Goal: Information Seeking & Learning: Check status

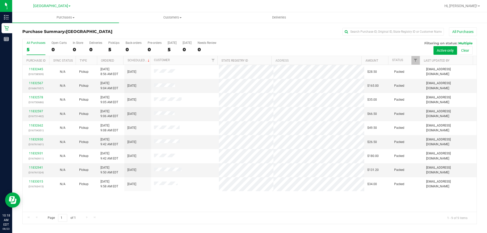
click at [192, 208] on div "11832445 (316738509) N/A Pickup 8/23/2025 8:56 AM EDT 8/23/2025 $28.50 Packed j…" at bounding box center [250, 138] width 454 height 147
click at [253, 196] on div "11832445 (316738509) N/A Pickup 8/23/2025 8:56 AM EDT 8/23/2025 $28.50 Packed j…" at bounding box center [250, 138] width 454 height 147
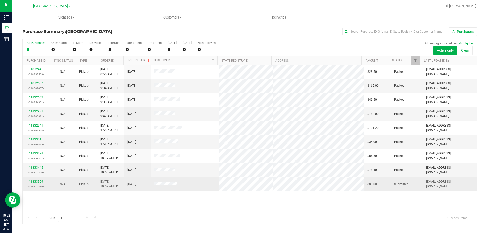
click at [39, 182] on link "11833509" at bounding box center [36, 182] width 14 height 4
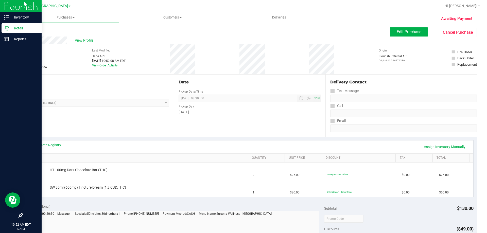
click at [6, 27] on icon at bounding box center [6, 28] width 5 height 5
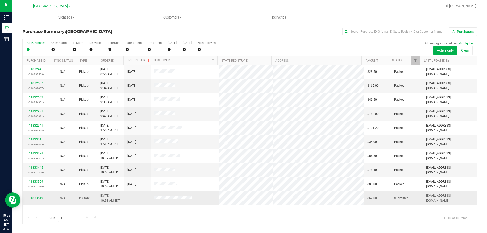
click at [32, 200] on link "11833519" at bounding box center [36, 198] width 14 height 4
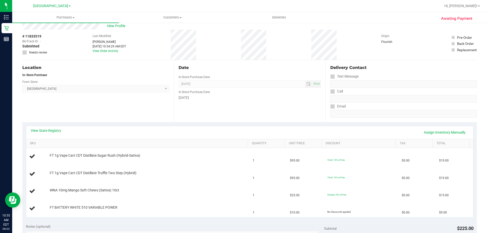
scroll to position [51, 0]
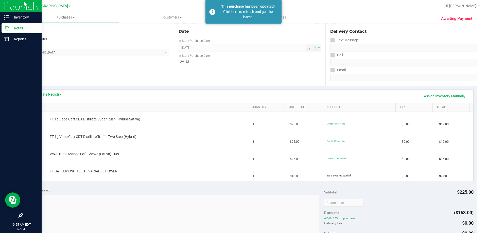
click at [9, 25] on div "Retail" at bounding box center [22, 28] width 40 height 10
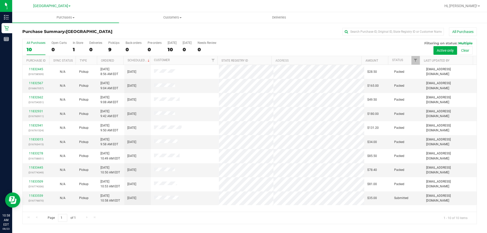
click at [186, 215] on div "Page 1 of 1 1 - 10 of 10 items" at bounding box center [250, 218] width 454 height 12
click at [39, 195] on link "11833559" at bounding box center [36, 196] width 14 height 4
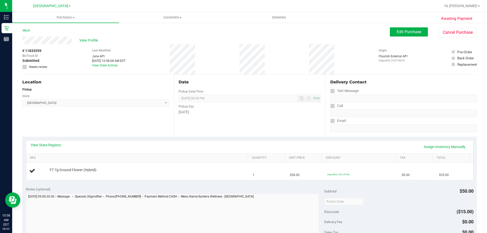
click at [13, 27] on div "Awaiting Payment Back Edit Purchase Cancel Purchase View Profile # 11833559 Bio…" at bounding box center [249, 212] width 475 height 380
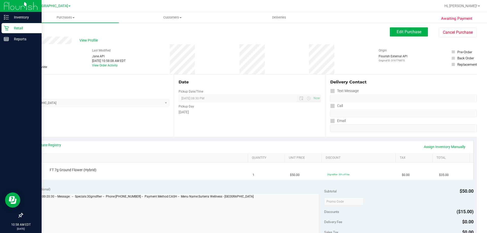
click at [5, 27] on icon at bounding box center [6, 28] width 5 height 5
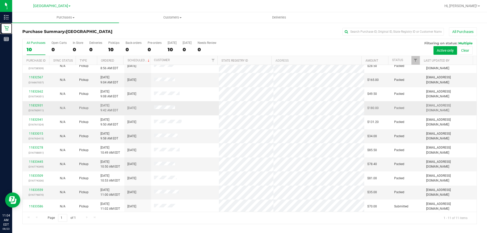
scroll to position [7, 0]
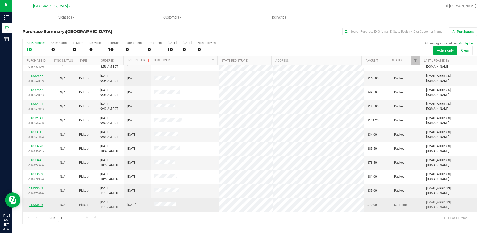
click at [35, 203] on link "11833586" at bounding box center [36, 205] width 14 height 4
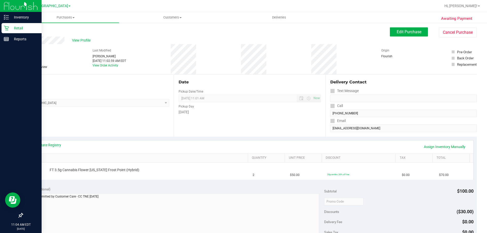
click at [8, 26] on icon at bounding box center [6, 28] width 5 height 5
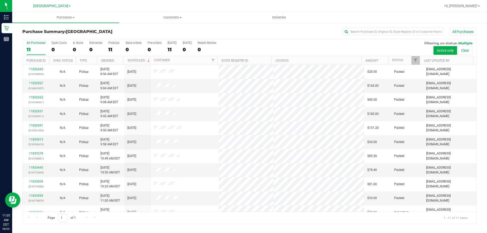
click at [17, 137] on div "Purchase Summary: Delray Beach WC All Purchases All Purchases 11 Open Carts 0 I…" at bounding box center [249, 125] width 475 height 207
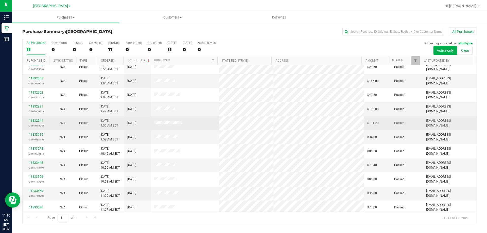
scroll to position [7, 0]
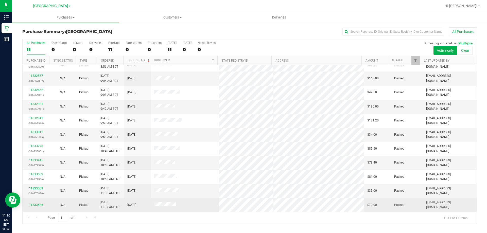
drag, startPoint x: 171, startPoint y: 192, endPoint x: 199, endPoint y: 200, distance: 29.5
click at [199, 200] on td at bounding box center [185, 205] width 68 height 14
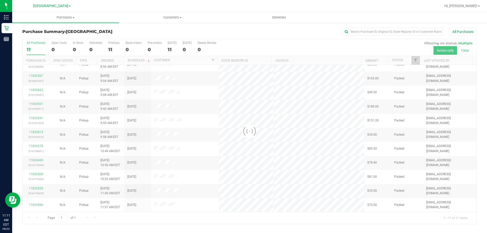
drag, startPoint x: 153, startPoint y: 192, endPoint x: 174, endPoint y: 190, distance: 21.9
click at [174, 190] on div at bounding box center [250, 131] width 454 height 185
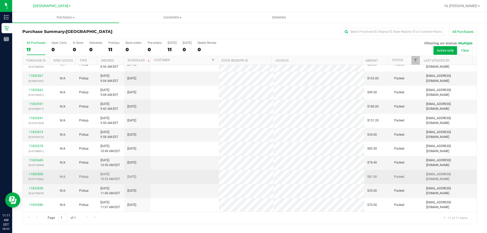
scroll to position [0, 0]
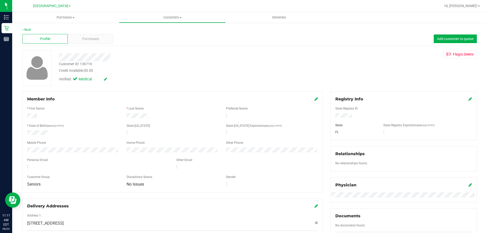
click at [111, 58] on div at bounding box center [170, 57] width 231 height 8
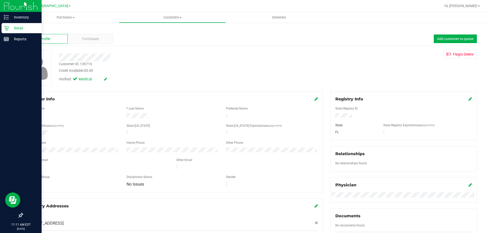
click at [4, 27] on icon at bounding box center [6, 28] width 5 height 5
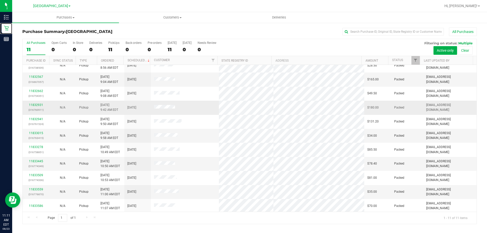
scroll to position [7, 0]
click at [188, 213] on div "Page 1 of 1 1 - 11 of 11 items" at bounding box center [250, 218] width 454 height 12
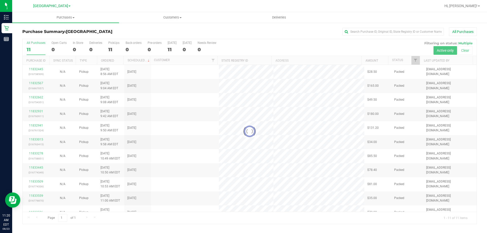
click at [165, 57] on div at bounding box center [250, 131] width 454 height 185
click at [164, 59] on div at bounding box center [250, 131] width 454 height 185
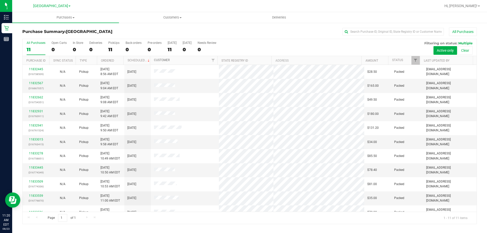
click at [155, 62] on link "Customer" at bounding box center [162, 60] width 16 height 4
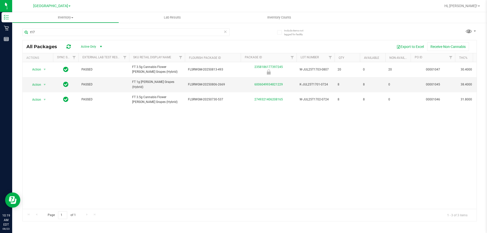
click at [226, 32] on icon at bounding box center [225, 31] width 4 height 6
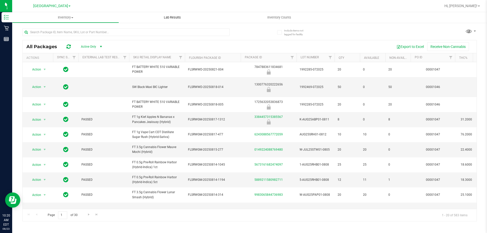
click at [169, 18] on span "Lab Results" at bounding box center [172, 17] width 31 height 5
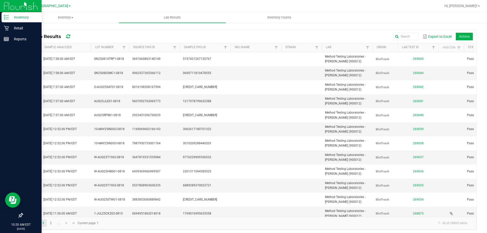
click at [21, 19] on p "Inventory" at bounding box center [24, 17] width 30 height 6
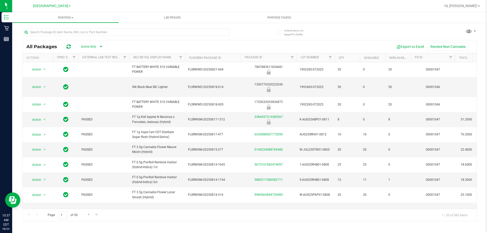
click at [95, 45] on span "Active Only" at bounding box center [90, 46] width 28 height 7
click at [164, 41] on div "All Packages Active Only Active Only Lab Samples Locked All External Internal E…" at bounding box center [250, 46] width 454 height 13
click at [176, 18] on span "Lab Results" at bounding box center [172, 17] width 31 height 5
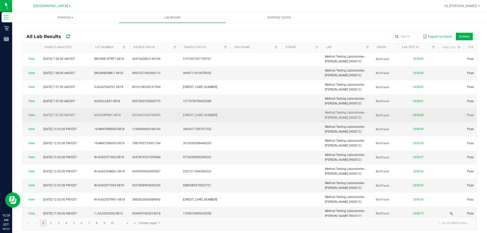
drag, startPoint x: 95, startPoint y: 115, endPoint x: 122, endPoint y: 115, distance: 27.6
click at [122, 115] on td "AUG25RPB01-0818" at bounding box center [110, 115] width 38 height 14
copy span "AUG25RPB01-0818"
click at [31, 116] on link "View" at bounding box center [31, 115] width 7 height 4
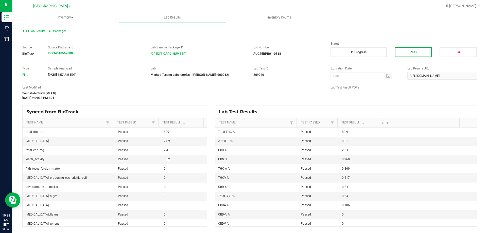
click at [487, 78] on div "All Lab Results | All Packages Source BioTrack Source Package ID 29234510567000…" at bounding box center [249, 126] width 475 height 209
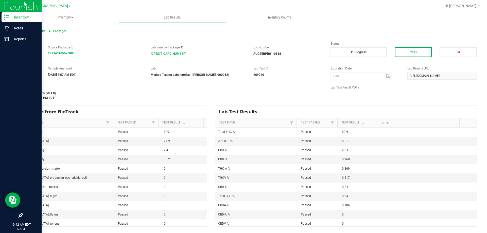
click at [12, 15] on p "Inventory" at bounding box center [24, 17] width 30 height 6
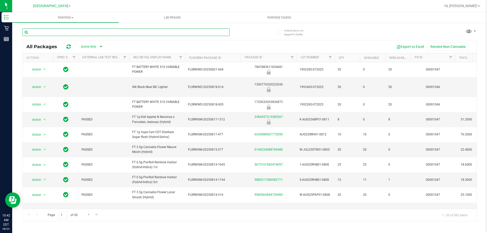
click at [81, 32] on input "text" at bounding box center [125, 32] width 207 height 8
drag, startPoint x: 85, startPoint y: 30, endPoint x: 81, endPoint y: 32, distance: 5.2
click at [81, 32] on input "text" at bounding box center [125, 32] width 207 height 8
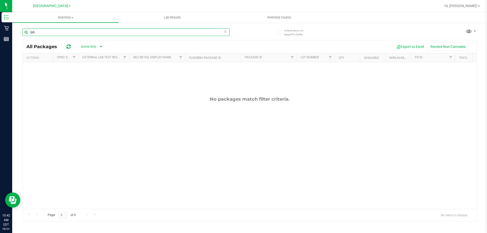
type input "rpb"
click at [96, 46] on span "Active Only" at bounding box center [90, 46] width 28 height 7
click at [85, 76] on li "All" at bounding box center [90, 78] width 27 height 8
click at [49, 32] on input "rpb" at bounding box center [125, 32] width 207 height 8
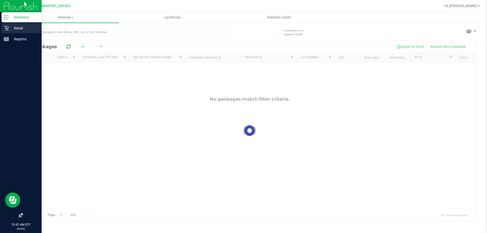
click at [7, 27] on icon at bounding box center [6, 28] width 5 height 5
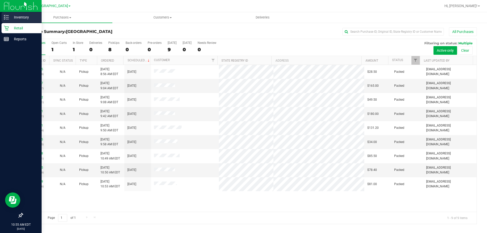
click at [7, 17] on icon at bounding box center [6, 17] width 5 height 5
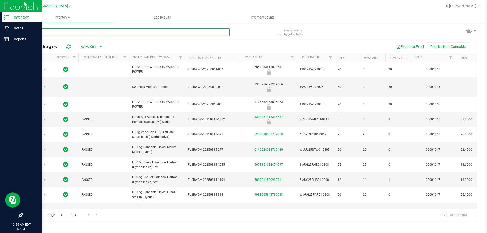
click at [119, 31] on input "text" at bounding box center [125, 32] width 207 height 8
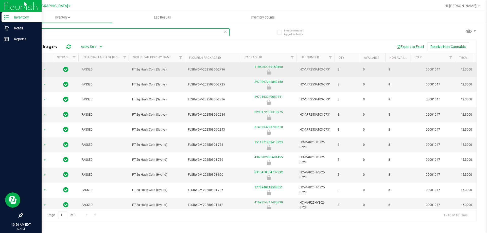
type input "coin"
drag, startPoint x: 299, startPoint y: 69, endPoint x: 330, endPoint y: 71, distance: 30.3
click at [333, 74] on td "HC-APR25SAT03-0731" at bounding box center [315, 69] width 38 height 15
copy span "HC-APR25SAT03-0731"
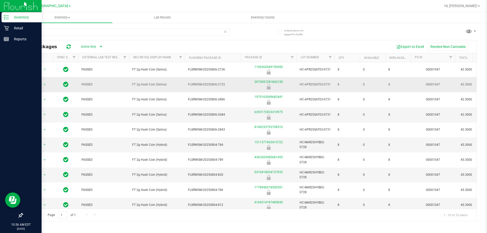
click at [378, 87] on td "0" at bounding box center [372, 84] width 25 height 15
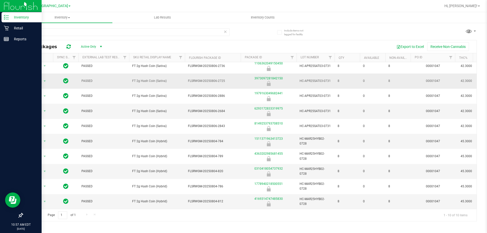
scroll to position [7, 0]
drag, startPoint x: 300, startPoint y: 137, endPoint x: 335, endPoint y: 139, distance: 34.6
copy tr "HC-MAR25HYB02-0728"
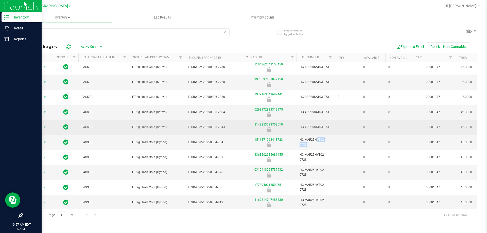
scroll to position [0, 0]
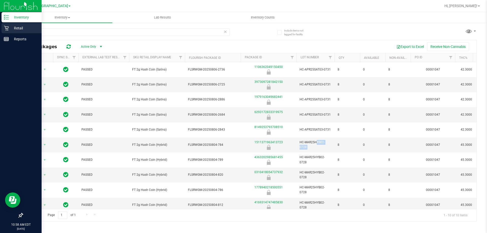
click at [5, 27] on icon at bounding box center [6, 28] width 5 height 5
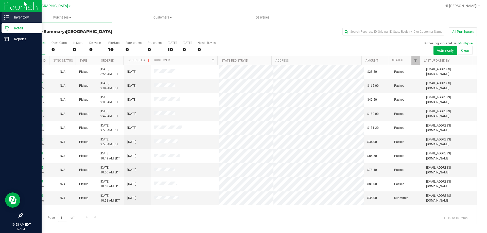
click at [10, 18] on p "Inventory" at bounding box center [24, 17] width 30 height 6
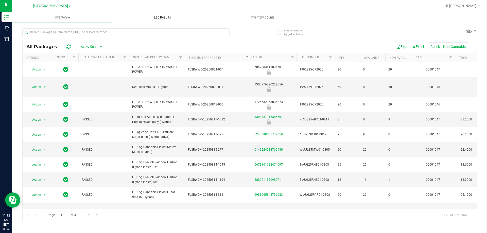
click at [167, 16] on span "Lab Results" at bounding box center [162, 17] width 31 height 5
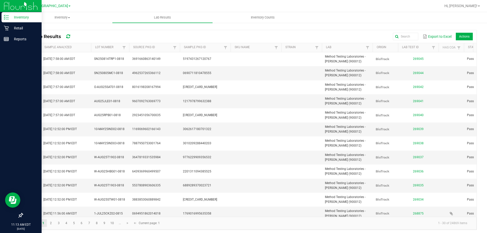
click at [11, 17] on p "Inventory" at bounding box center [24, 17] width 30 height 6
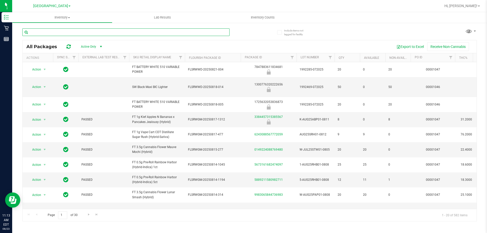
click at [108, 33] on input "text" at bounding box center [125, 32] width 207 height 8
click at [63, 19] on span "Inventory" at bounding box center [62, 17] width 100 height 5
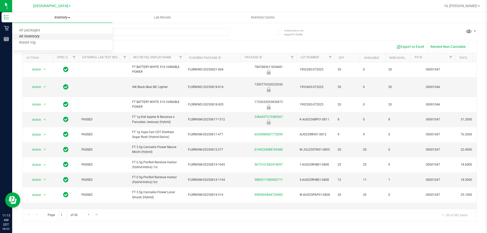
click at [40, 35] on span "All inventory" at bounding box center [29, 36] width 34 height 4
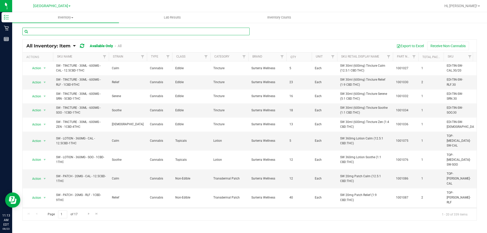
click at [46, 31] on input "text" at bounding box center [135, 32] width 227 height 8
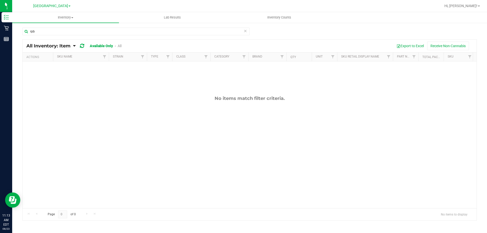
click at [120, 47] on link "All" at bounding box center [120, 46] width 4 height 4
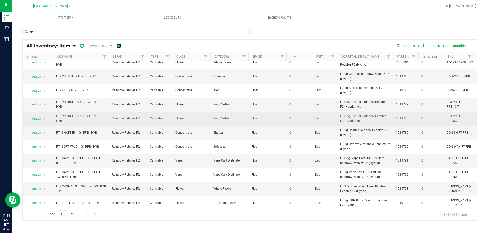
scroll to position [11, 0]
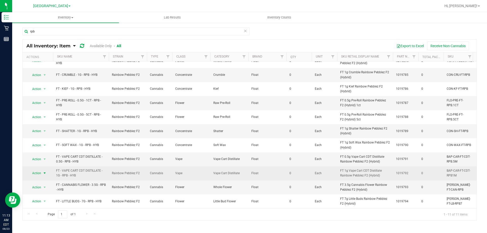
click at [45, 171] on span "select" at bounding box center [45, 173] width 4 height 4
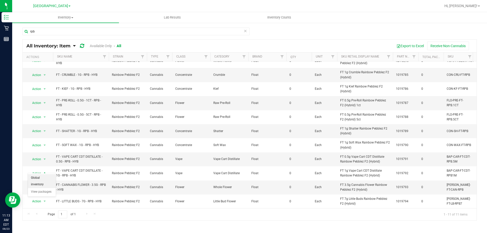
click at [45, 178] on li "Global inventory" at bounding box center [42, 181] width 28 height 14
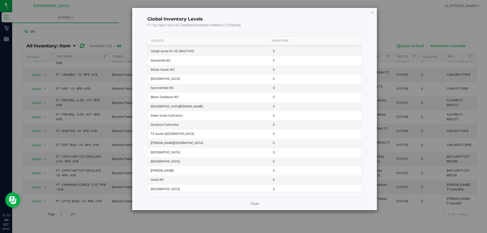
scroll to position [642, 0]
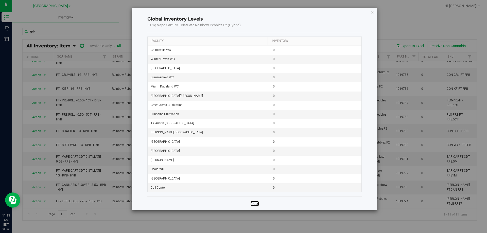
click at [258, 205] on link "Close" at bounding box center [254, 203] width 9 height 5
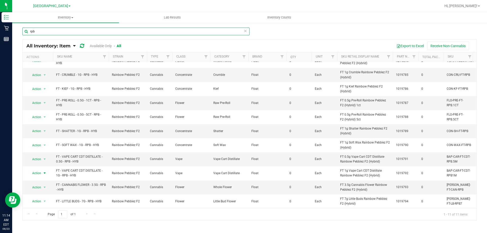
click at [147, 32] on input "rpb" at bounding box center [135, 32] width 227 height 8
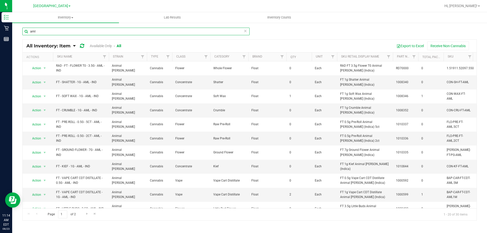
scroll to position [25, 0]
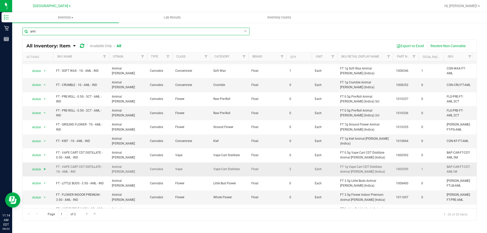
type input "aml"
click at [45, 167] on span "select" at bounding box center [45, 169] width 4 height 4
click at [47, 168] on li "Global inventory" at bounding box center [42, 173] width 28 height 14
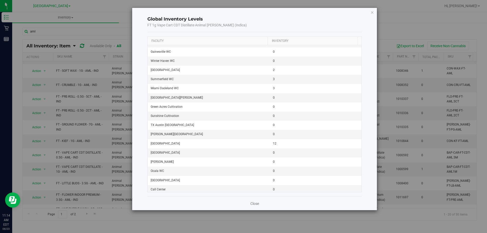
scroll to position [642, 0]
click at [251, 205] on link "Close" at bounding box center [254, 203] width 9 height 5
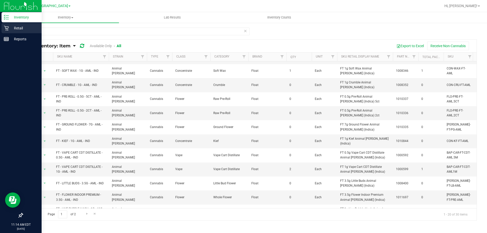
click at [9, 30] on p "Retail" at bounding box center [24, 28] width 30 height 6
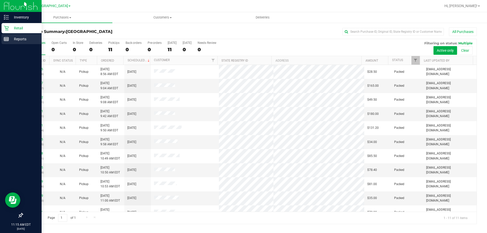
click at [20, 40] on p "Reports" at bounding box center [24, 39] width 30 height 6
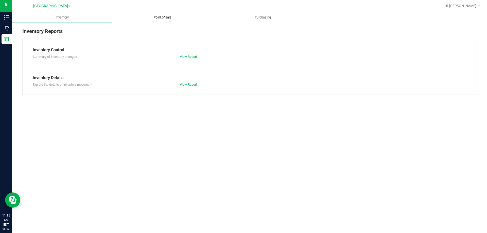
click at [157, 15] on uib-tab-heading "Point of Sale" at bounding box center [163, 17] width 100 height 10
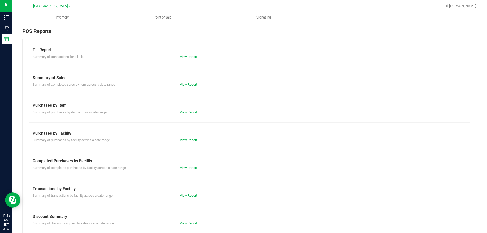
click at [183, 167] on link "View Report" at bounding box center [188, 168] width 17 height 4
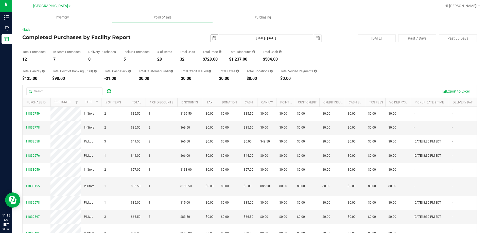
click at [214, 40] on span "select" at bounding box center [214, 38] width 7 height 7
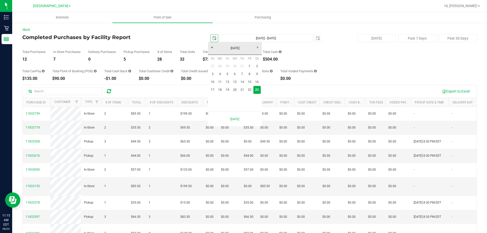
scroll to position [0, 13]
click at [247, 91] on link "22" at bounding box center [249, 90] width 7 height 8
type input "[DATE]"
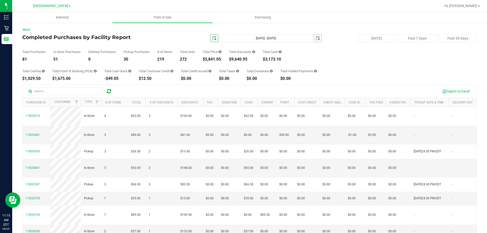
click at [316, 40] on span "select" at bounding box center [318, 38] width 4 height 4
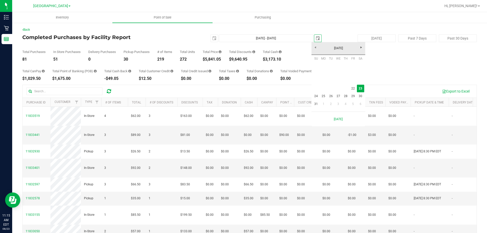
scroll to position [0, 13]
click at [352, 87] on link "22" at bounding box center [352, 89] width 7 height 8
type input "[DATE] - [DATE]"
type input "[DATE]"
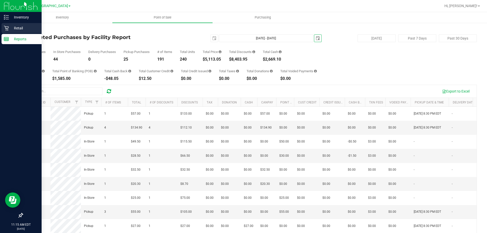
click at [23, 26] on p "Retail" at bounding box center [24, 28] width 30 height 6
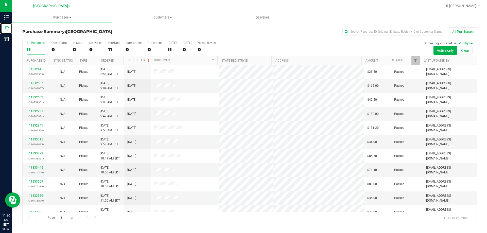
scroll to position [22, 0]
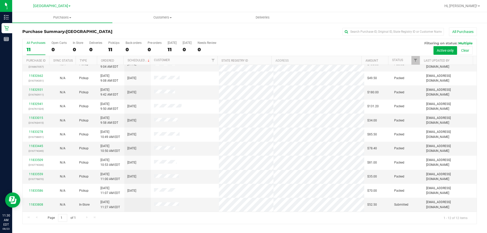
click at [196, 216] on div "Page 1 of 1 1 - 12 of 12 items" at bounding box center [250, 218] width 454 height 12
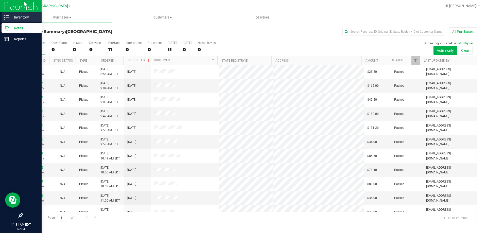
click at [21, 15] on p "Inventory" at bounding box center [24, 17] width 30 height 6
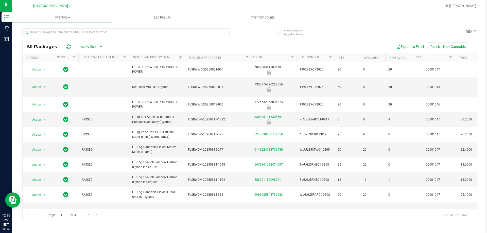
click at [334, 217] on div "Page 1 of 30 1 - 20 of 582 items" at bounding box center [250, 215] width 454 height 12
click at [378, 221] on div "Page 1 of 30 1 - 20 of 582 items" at bounding box center [250, 215] width 454 height 12
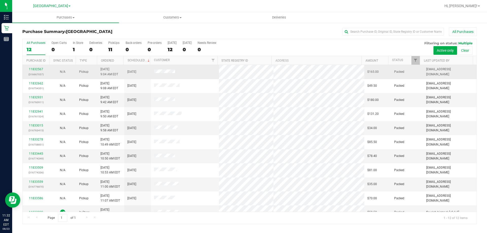
scroll to position [22, 0]
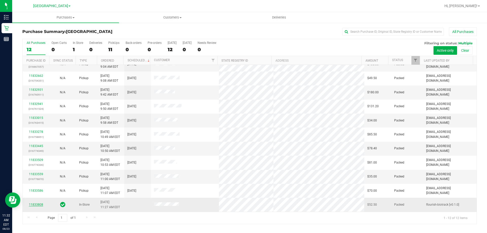
click at [39, 203] on link "11833808" at bounding box center [36, 205] width 14 height 4
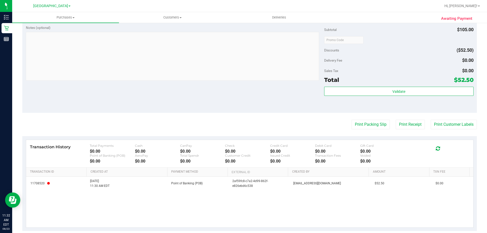
scroll to position [231, 0]
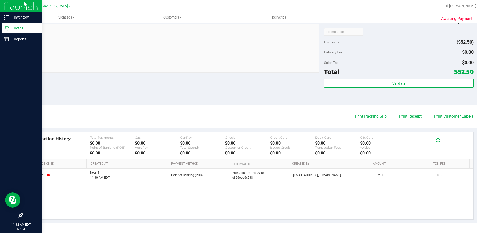
click at [17, 27] on p "Retail" at bounding box center [24, 28] width 30 height 6
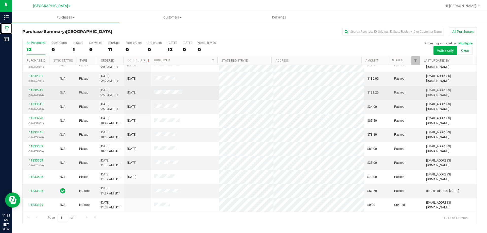
scroll to position [35, 0]
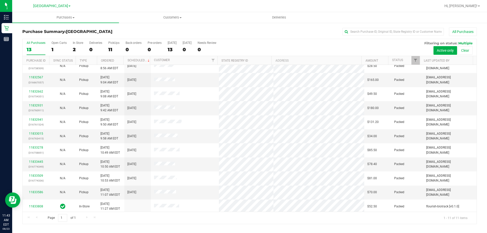
scroll to position [7, 0]
click at [256, 214] on div "Page 1 of 1 1 - 11 of 11 items" at bounding box center [250, 218] width 454 height 12
click at [175, 212] on div "Page 1 of 1 1 - 11 of 11 items" at bounding box center [250, 218] width 454 height 12
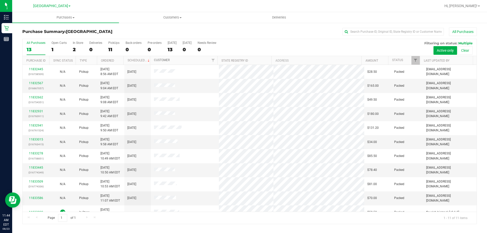
click at [156, 60] on link "Customer" at bounding box center [162, 60] width 16 height 4
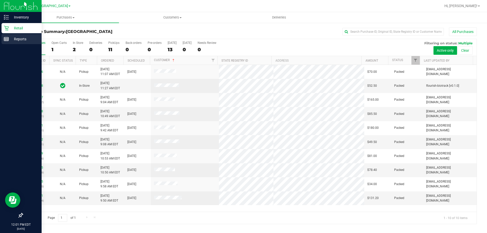
click at [9, 37] on p "Reports" at bounding box center [24, 39] width 30 height 6
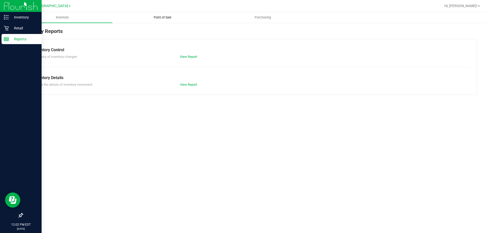
click at [155, 17] on span "Point of Sale" at bounding box center [162, 17] width 31 height 5
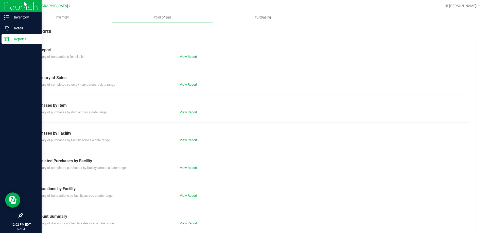
click at [187, 169] on link "View Report" at bounding box center [188, 168] width 17 height 4
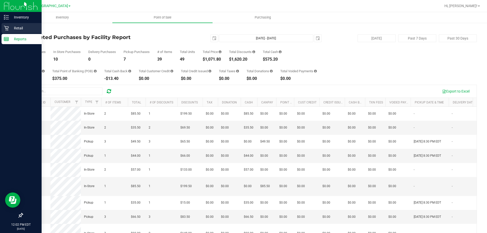
click at [10, 27] on p "Retail" at bounding box center [24, 28] width 30 height 6
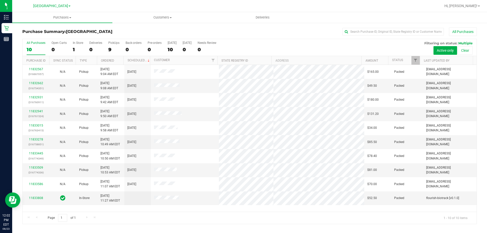
click at [182, 210] on div "11832567 (316667057) N/A Pickup [DATE] 9:04 AM EDT 8/23/2025 $165.00 Packed [EM…" at bounding box center [250, 138] width 454 height 147
click at [297, 211] on div "11832567 (316667057) N/A Pickup [DATE] 9:04 AM EDT 8/23/2025 $165.00 Packed [EM…" at bounding box center [250, 138] width 454 height 147
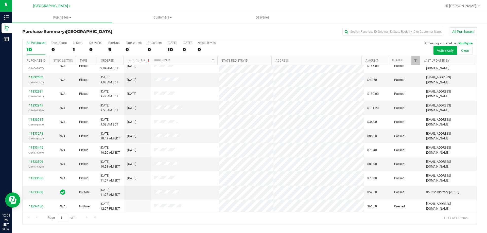
scroll to position [7, 0]
click at [297, 218] on div "Page 1 of 1 1 - 11 of 11 items" at bounding box center [250, 218] width 454 height 12
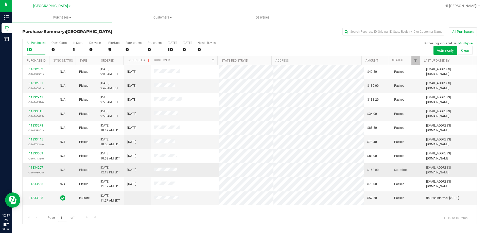
click at [40, 167] on link "11834207" at bounding box center [36, 168] width 14 height 4
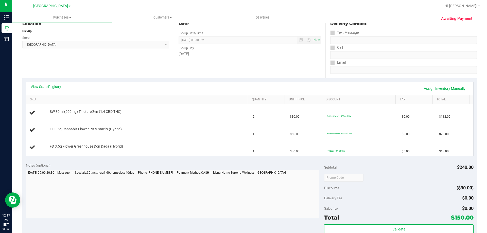
scroll to position [76, 0]
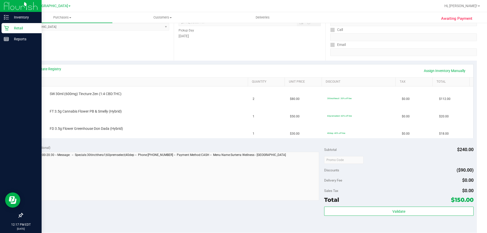
click at [1, 27] on link "Retail" at bounding box center [21, 28] width 42 height 11
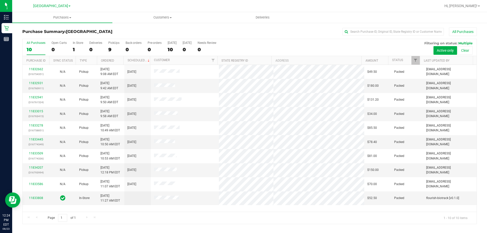
click at [145, 216] on div "Page 1 of 1 1 - 10 of 10 items" at bounding box center [250, 218] width 454 height 12
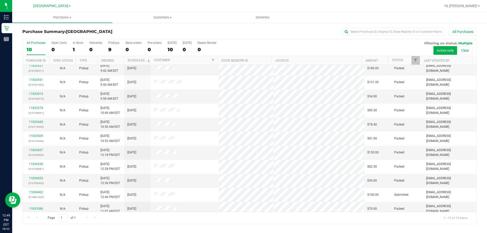
scroll to position [35, 0]
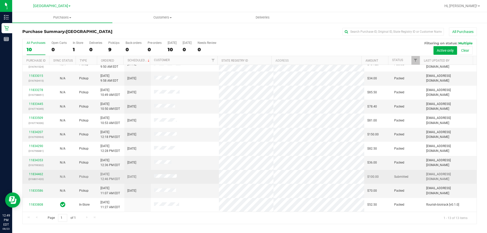
click at [34, 170] on td "11834462 (316801420)" at bounding box center [36, 177] width 27 height 14
click at [35, 174] on link "11834462" at bounding box center [36, 174] width 14 height 4
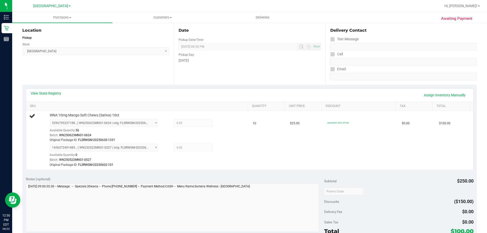
scroll to position [76, 0]
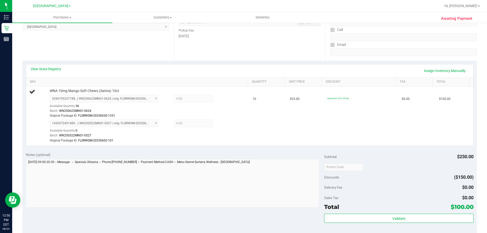
click at [14, 26] on div "Awaiting Payment Back Edit Purchase Cancel Purchase View Profile # 11834462 Bio…" at bounding box center [249, 157] width 475 height 422
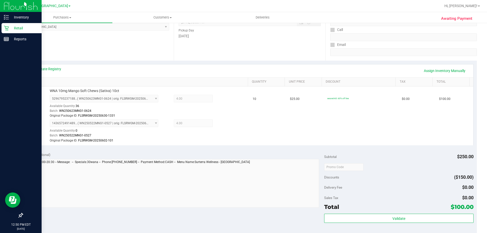
click at [18, 26] on p "Retail" at bounding box center [24, 28] width 30 height 6
